Goal: Information Seeking & Learning: Learn about a topic

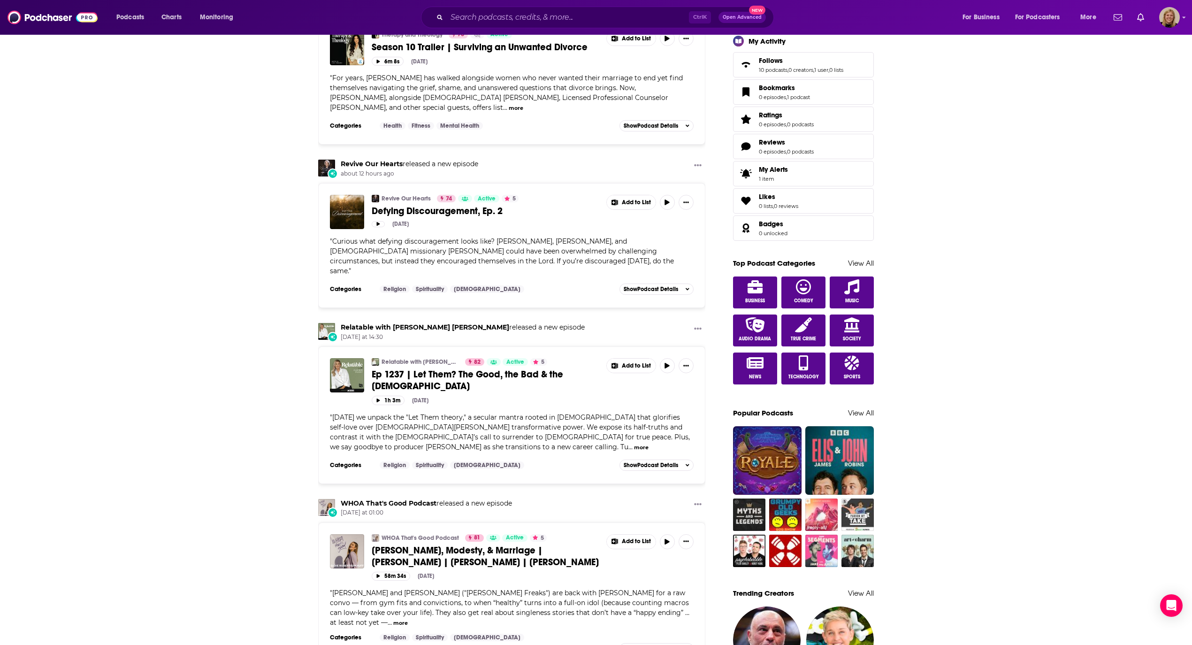
scroll to position [313, 0]
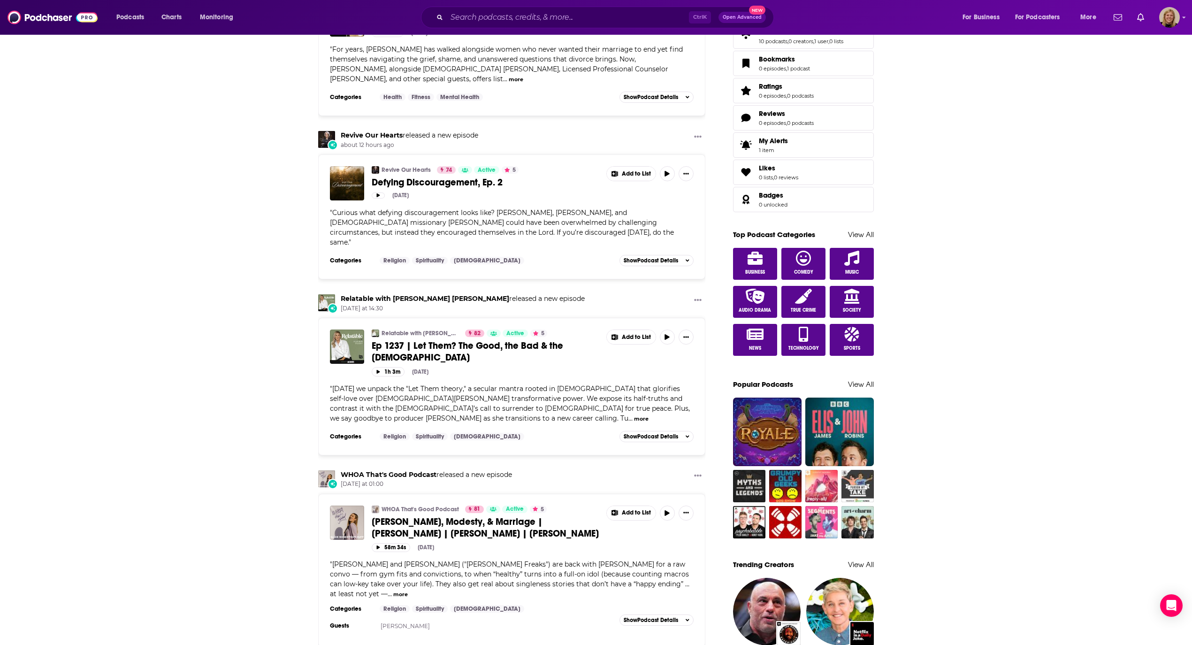
click at [406, 516] on span "[PERSON_NAME], Modesty, & Marriage | [PERSON_NAME] | [PERSON_NAME] | [PERSON_NA…" at bounding box center [485, 527] width 227 height 23
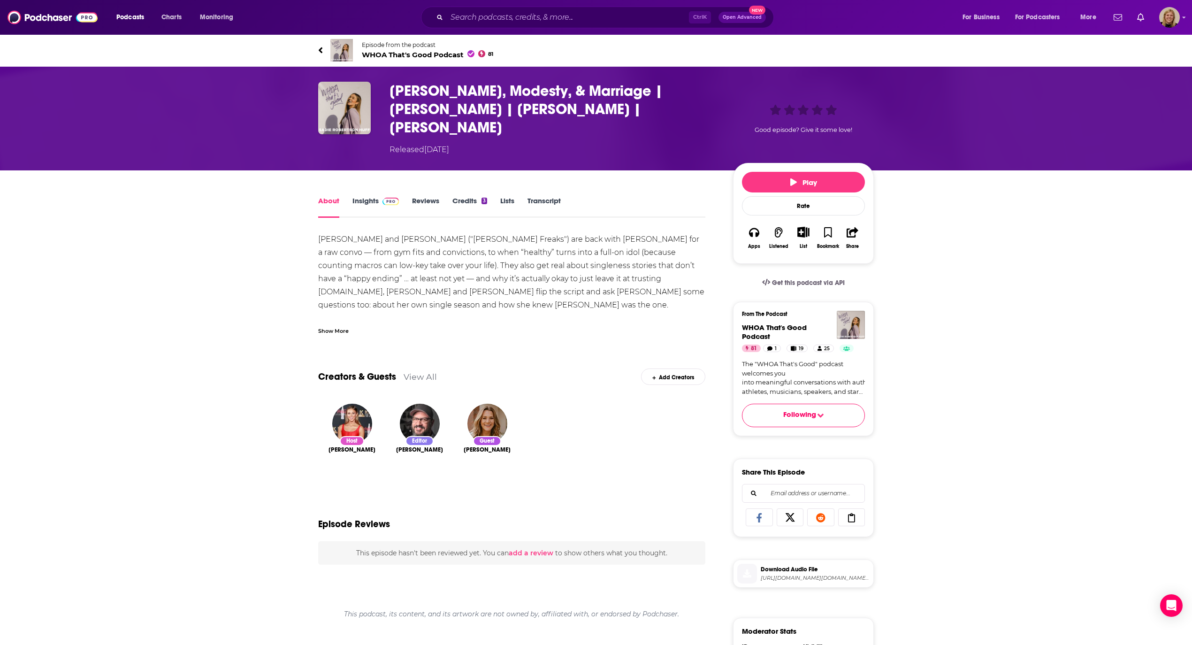
click at [419, 55] on span "WHOA That's Good Podcast 81" at bounding box center [427, 54] width 131 height 9
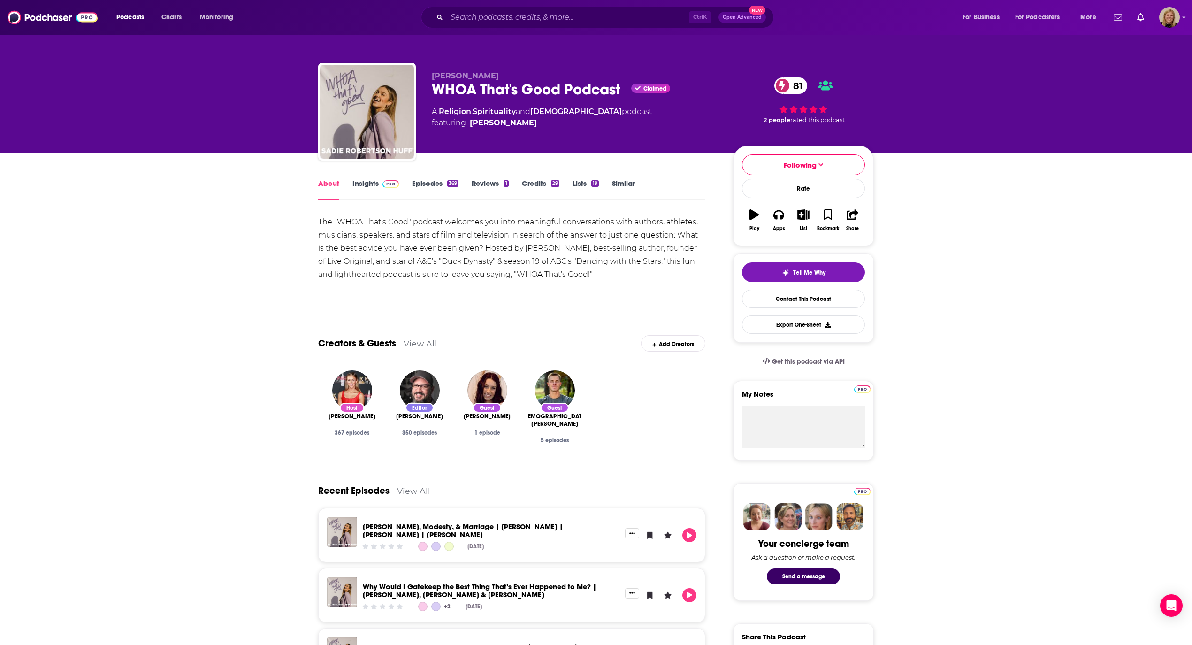
click at [370, 180] on link "Insights" at bounding box center [375, 190] width 46 height 22
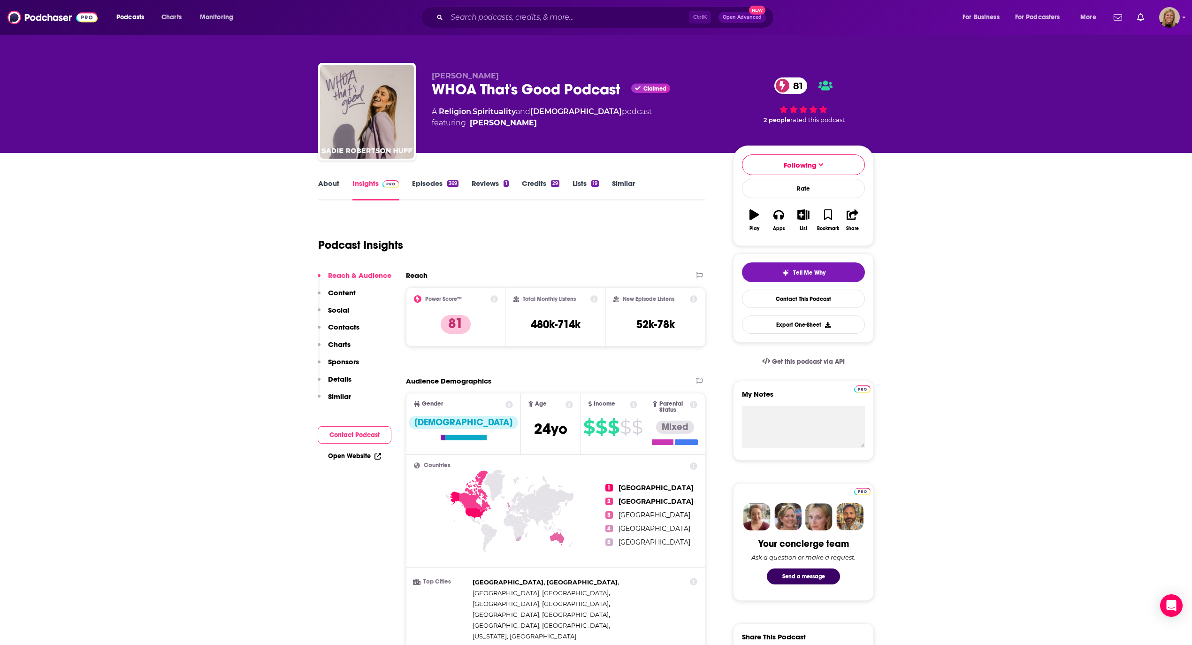
click at [374, 427] on button "Contact Podcast" at bounding box center [355, 434] width 74 height 17
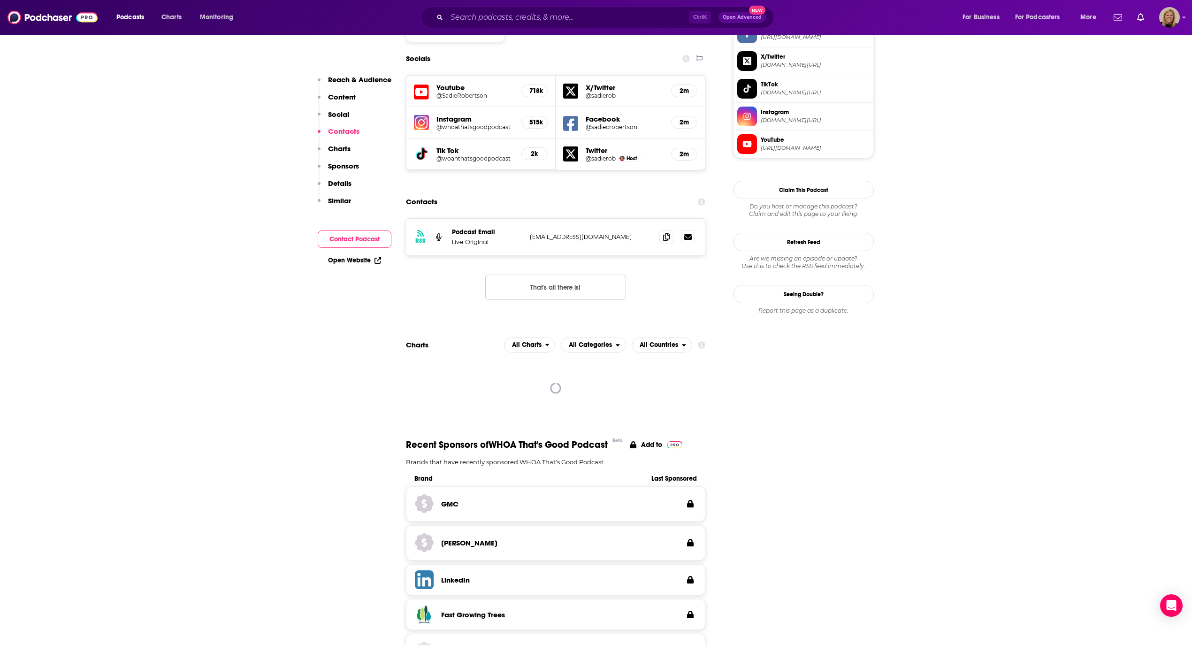
scroll to position [836, 0]
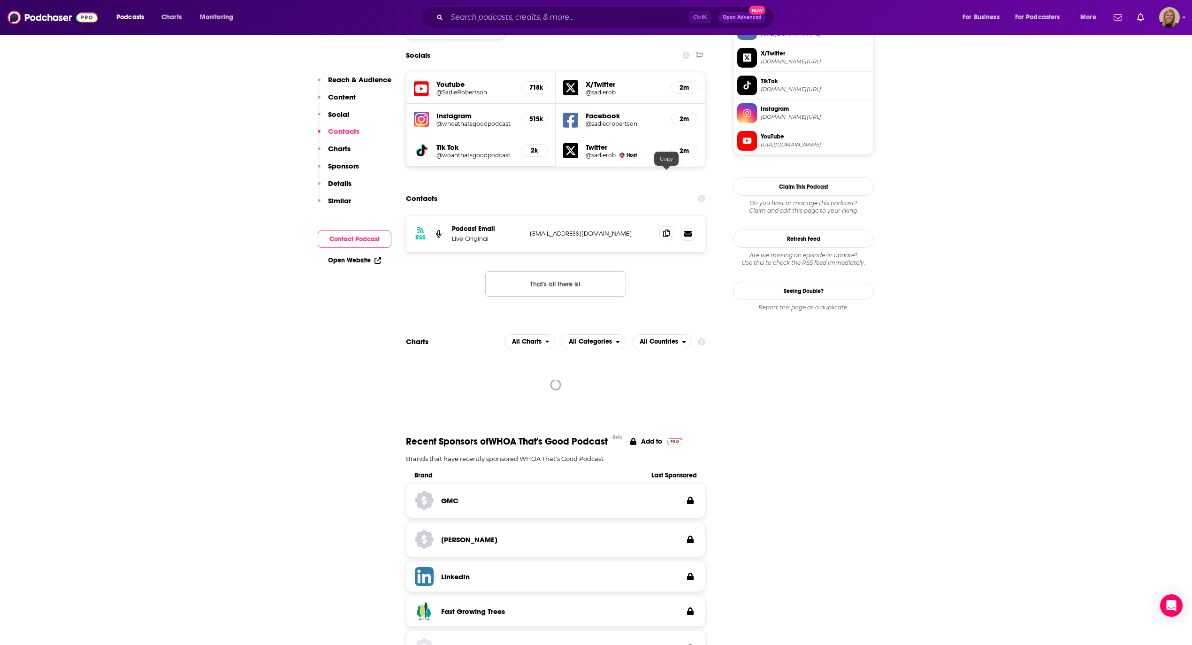
click at [667, 229] on icon at bounding box center [666, 233] width 7 height 8
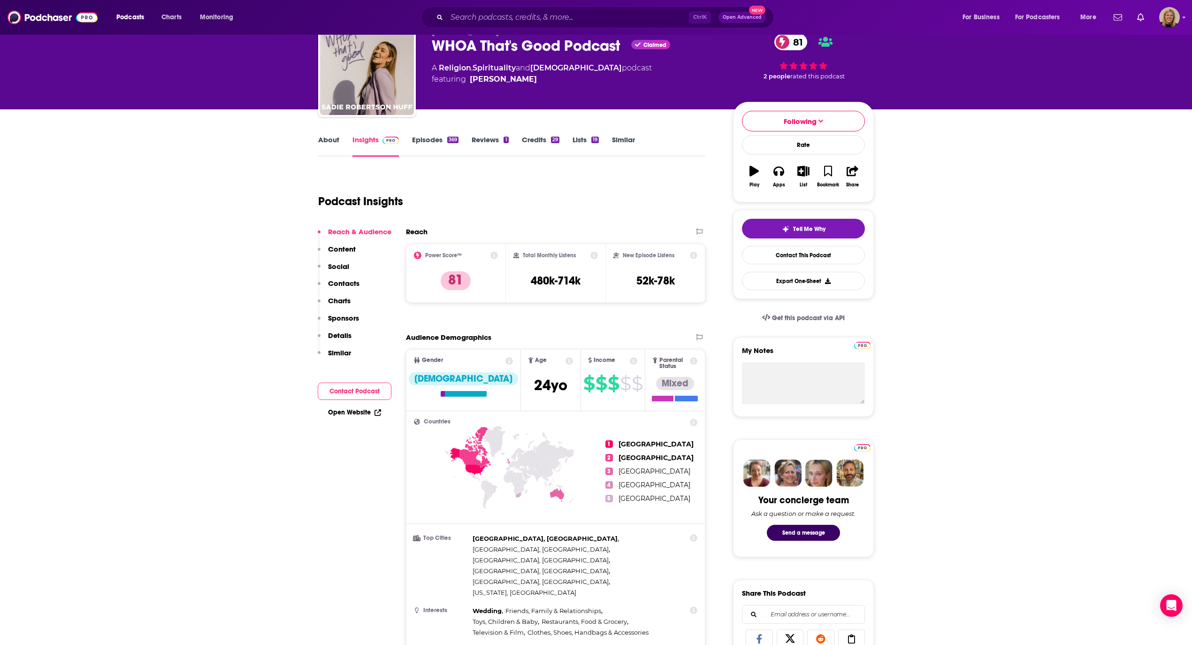
scroll to position [0, 0]
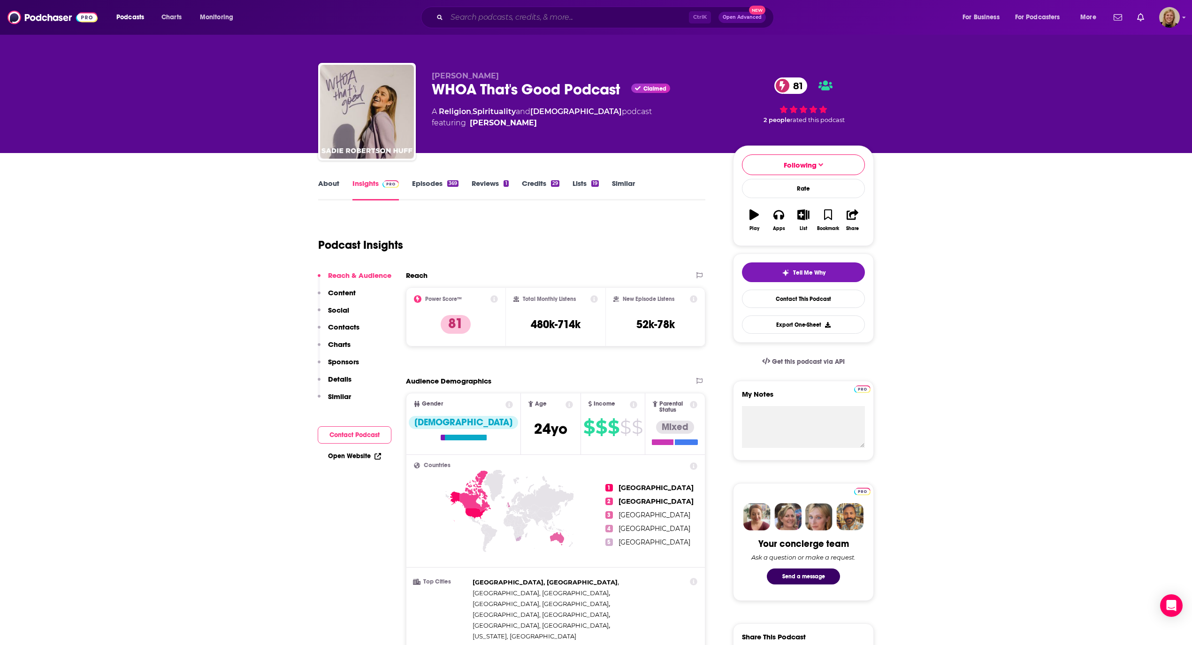
click at [519, 14] on input "Search podcasts, credits, & more..." at bounding box center [568, 17] width 242 height 15
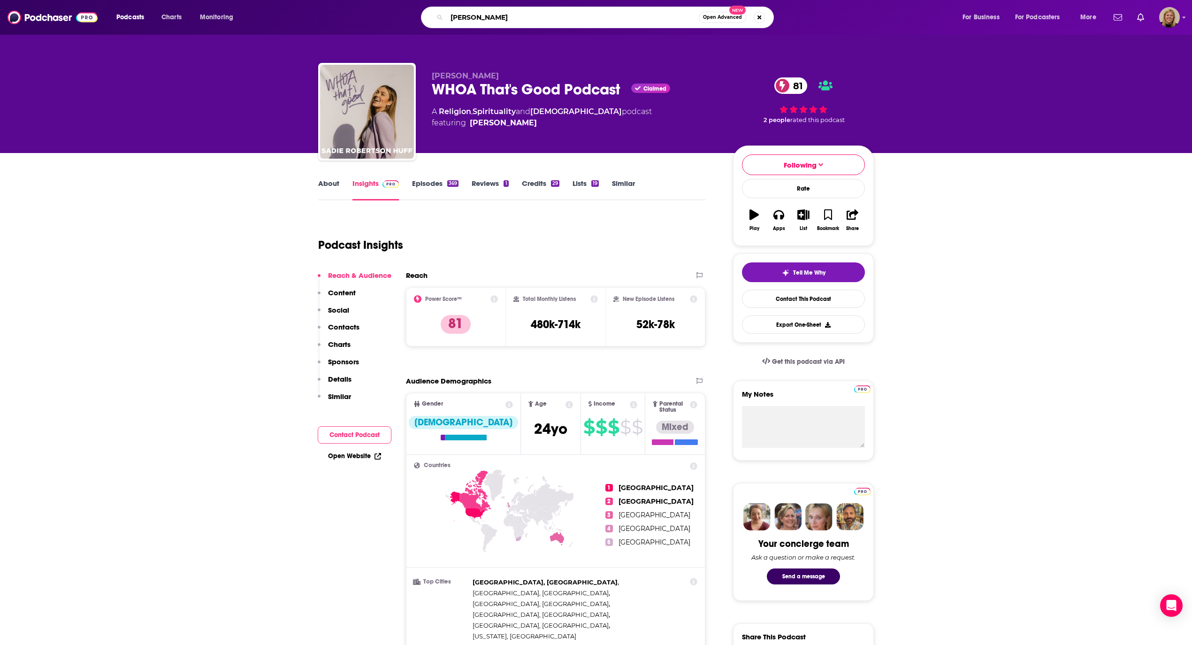
type input "[PERSON_NAME]"
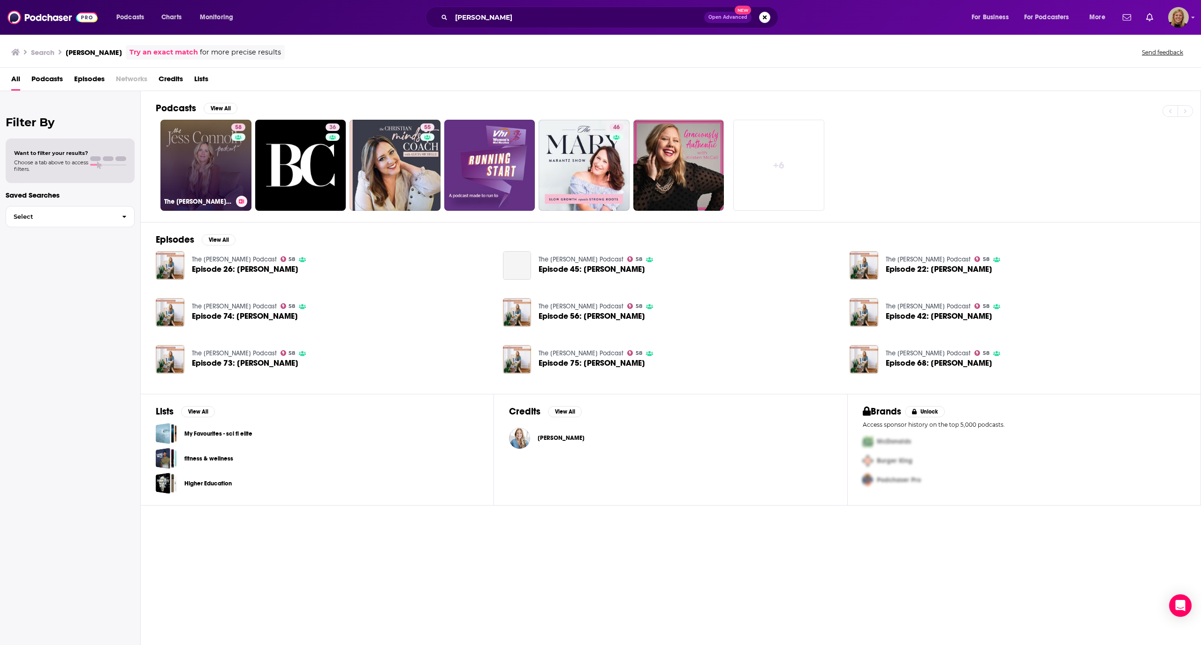
click at [202, 158] on link "58 The [PERSON_NAME] Podcast" at bounding box center [205, 165] width 91 height 91
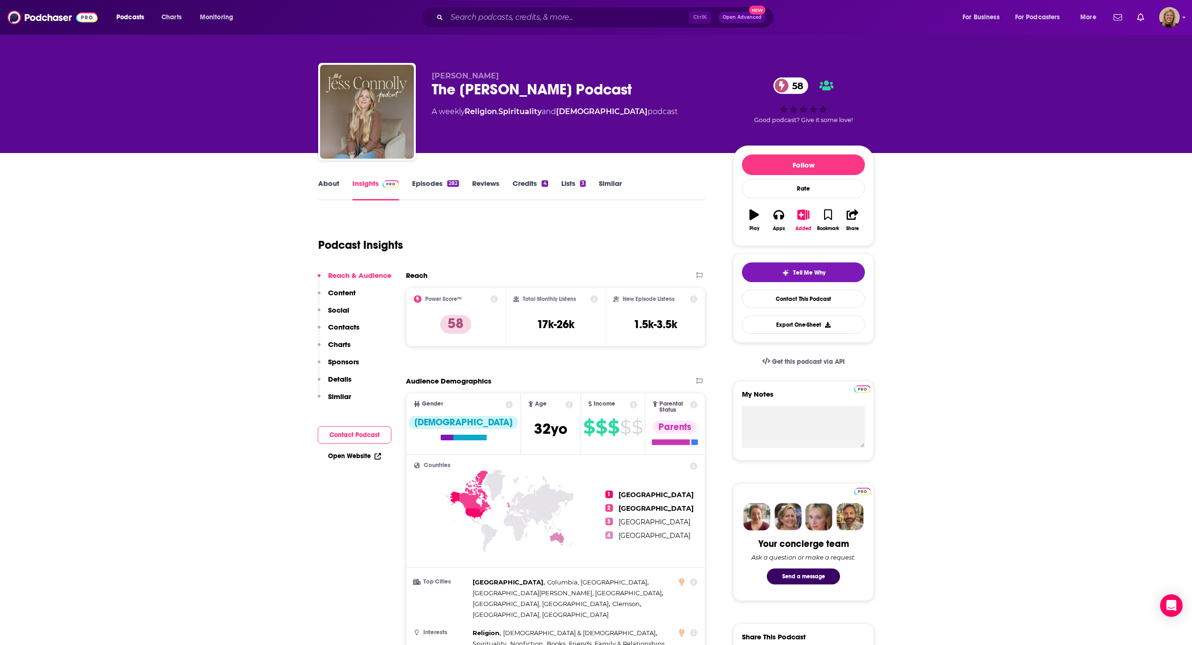
click at [432, 187] on link "Episodes 282" at bounding box center [435, 190] width 47 height 22
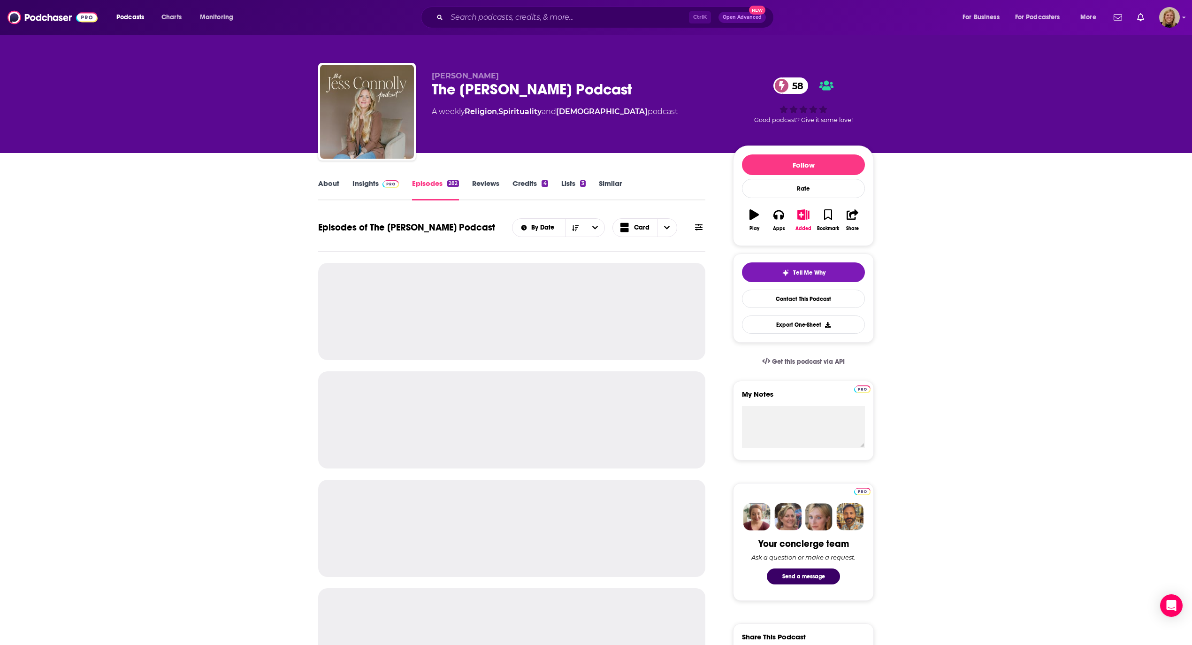
click at [698, 223] on icon at bounding box center [699, 227] width 8 height 8
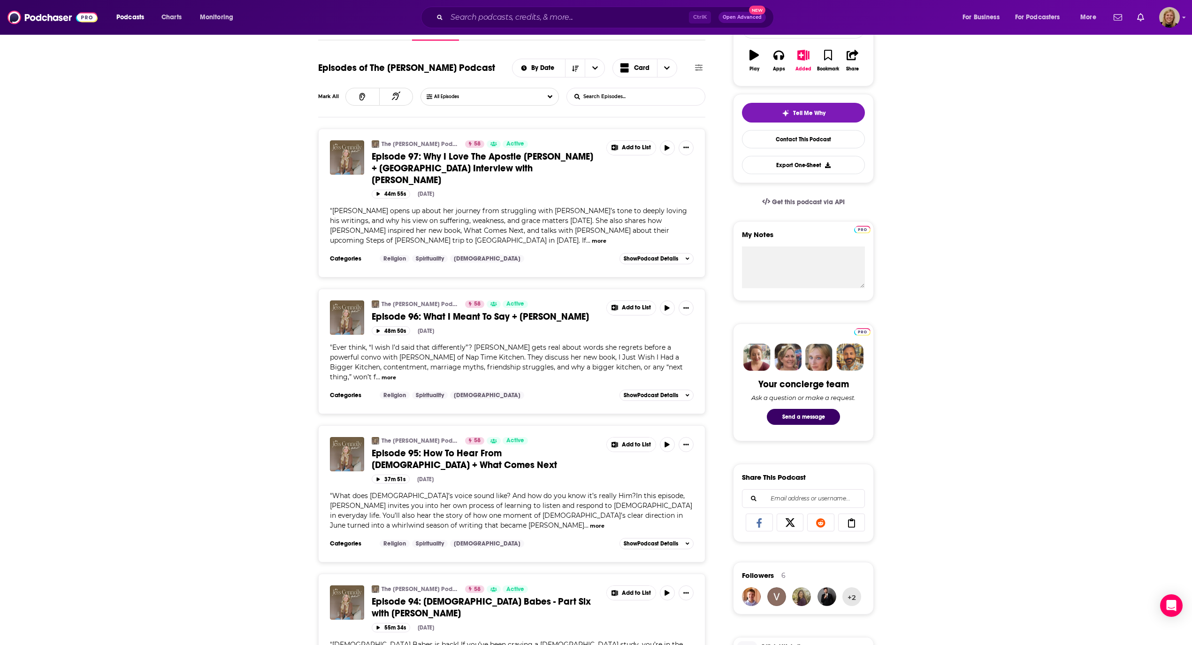
scroll to position [188, 0]
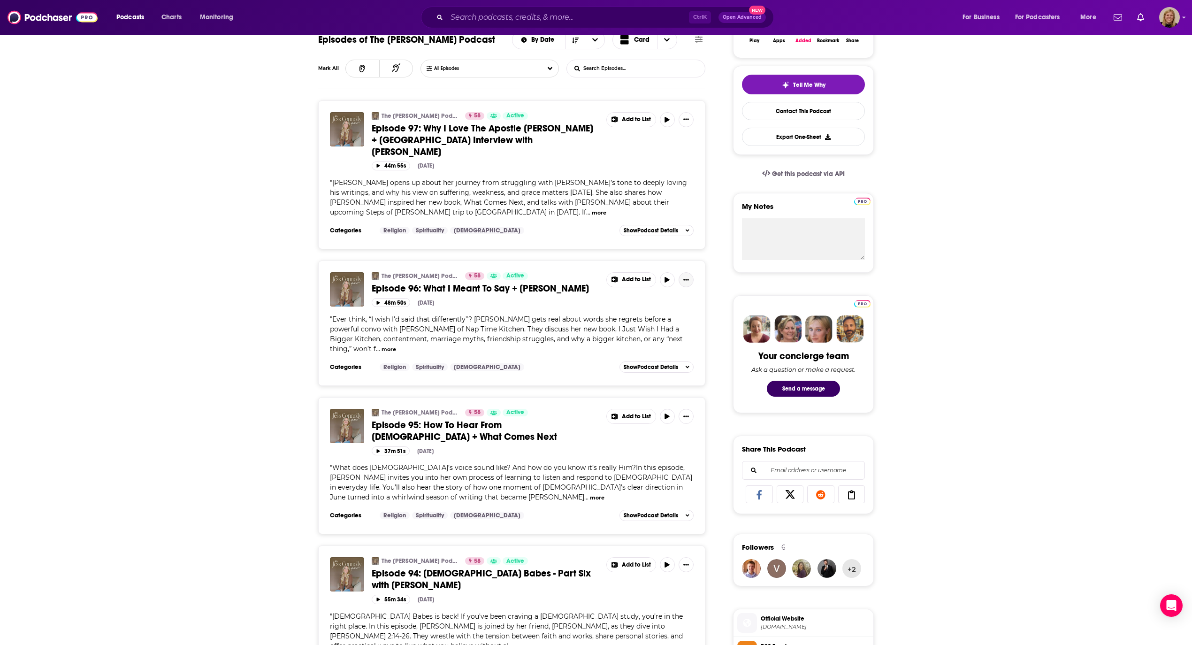
click at [688, 277] on icon "Show More Button" at bounding box center [686, 280] width 6 height 6
click at [521, 282] on span "Episode 96: What I Meant To Say + [PERSON_NAME]" at bounding box center [480, 288] width 217 height 12
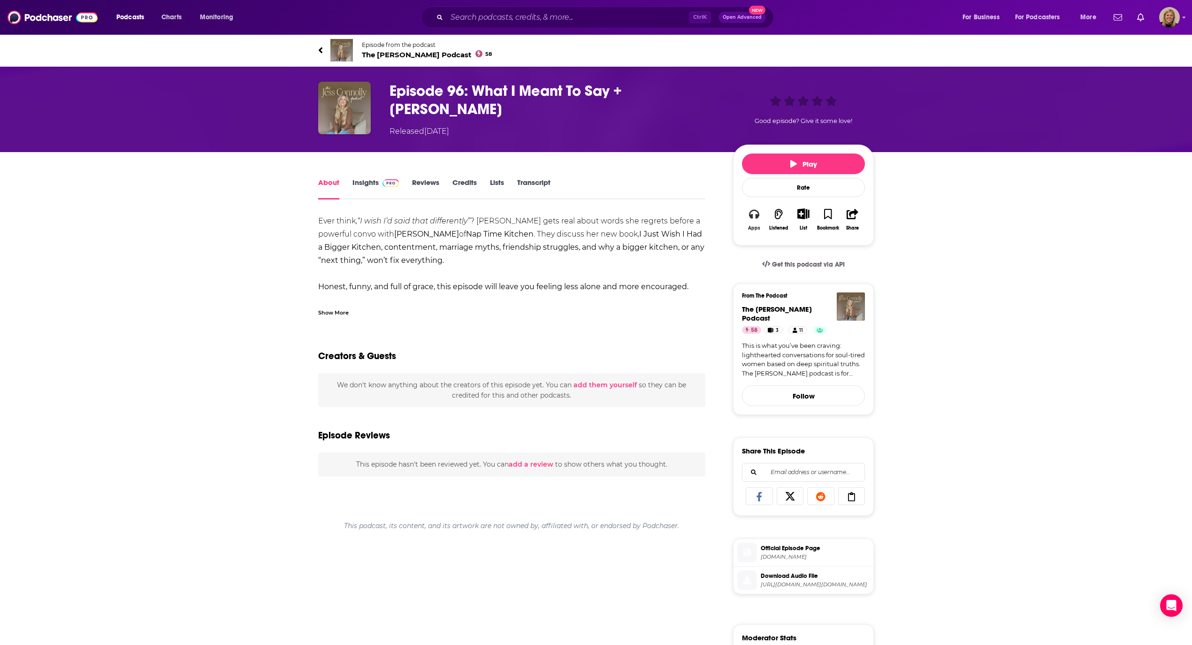
click at [753, 220] on button "Apps" at bounding box center [754, 219] width 24 height 34
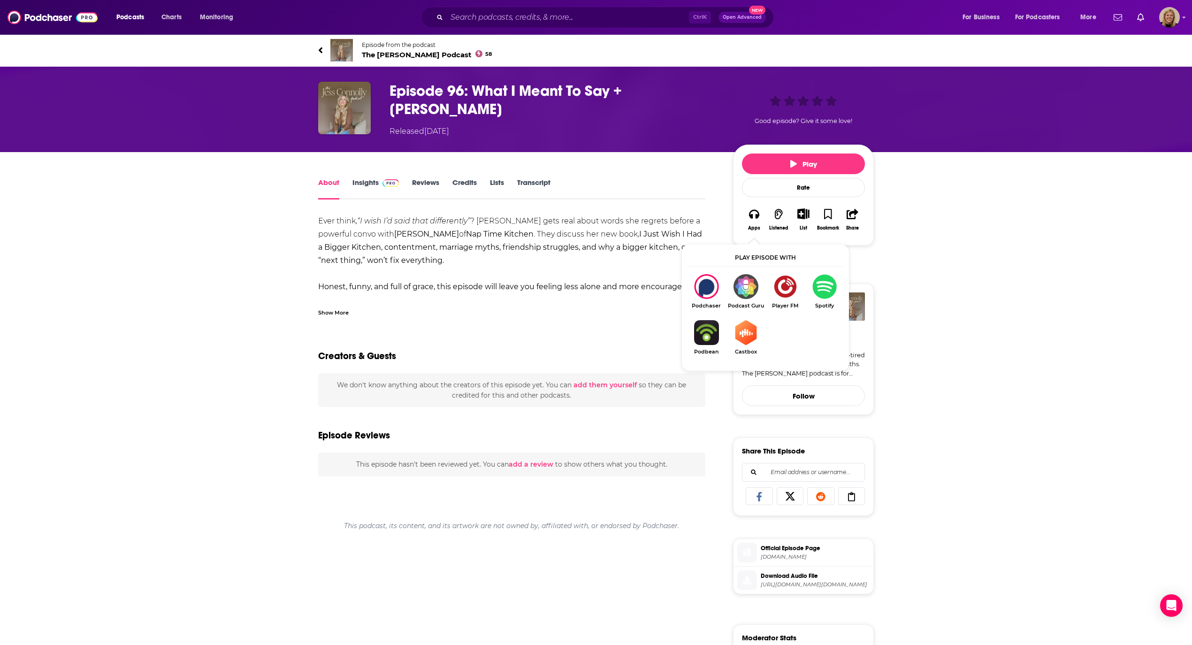
click at [829, 288] on img "Show Listen On dropdown" at bounding box center [824, 286] width 39 height 25
